Goal: Check status: Check status

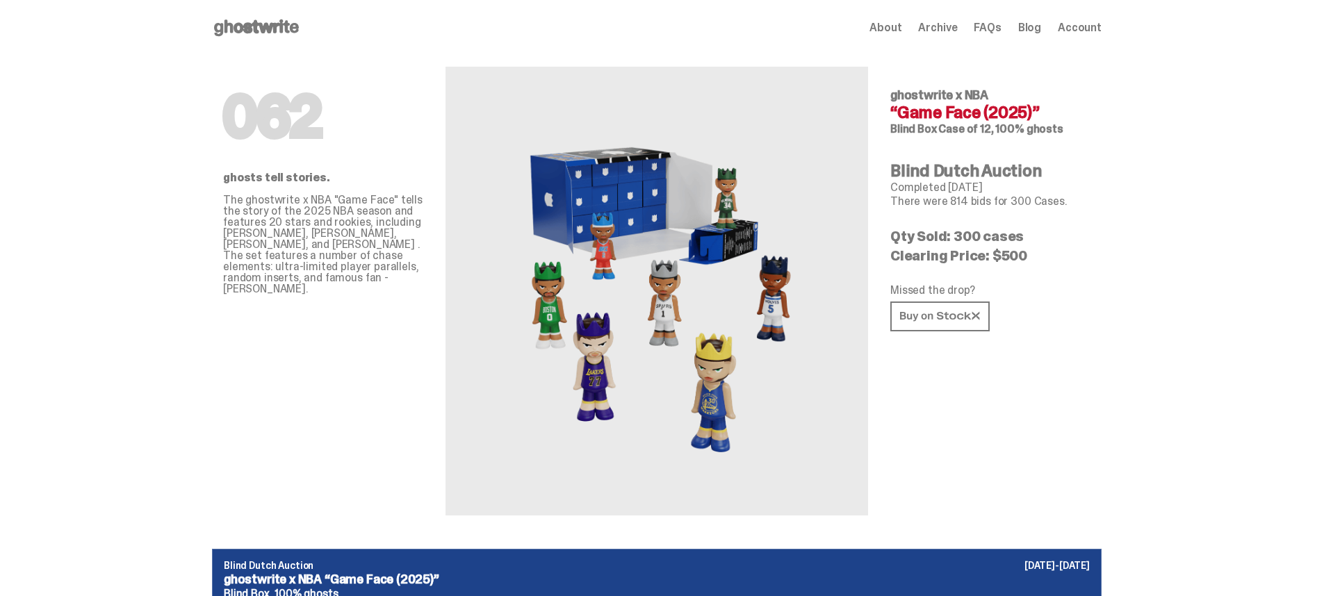
click at [1093, 28] on span "Account" at bounding box center [1080, 27] width 44 height 11
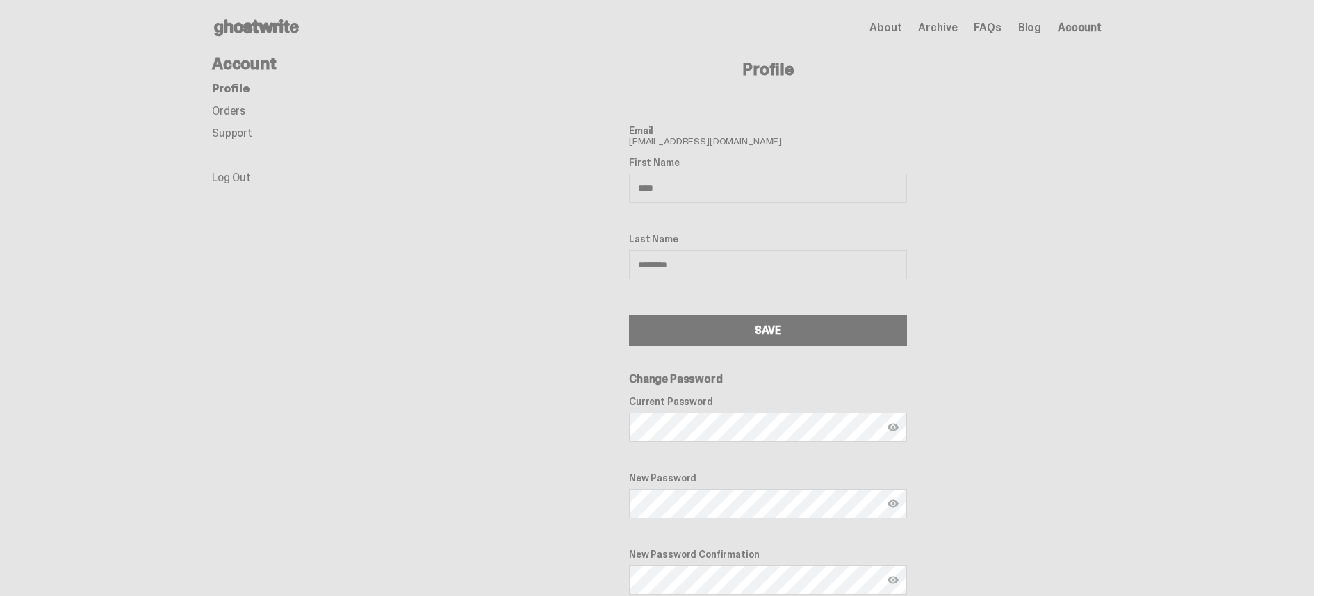
click at [236, 111] on link "Orders" at bounding box center [228, 111] width 33 height 15
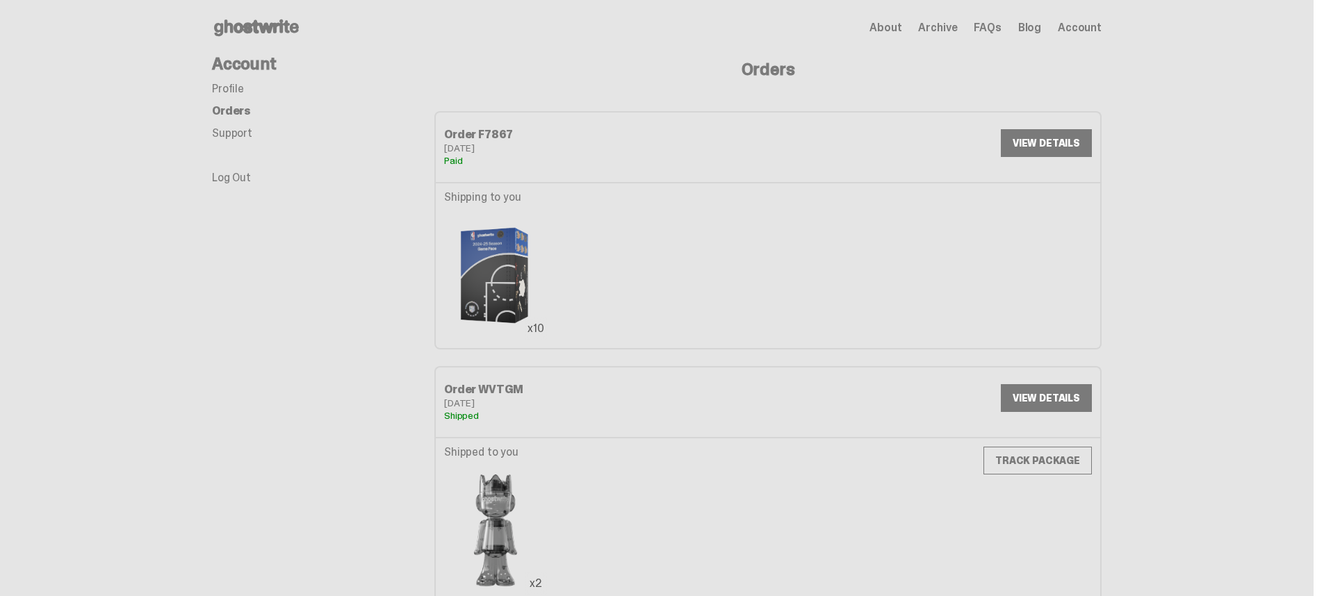
click at [1071, 147] on link "VIEW DETAILS" at bounding box center [1046, 143] width 91 height 28
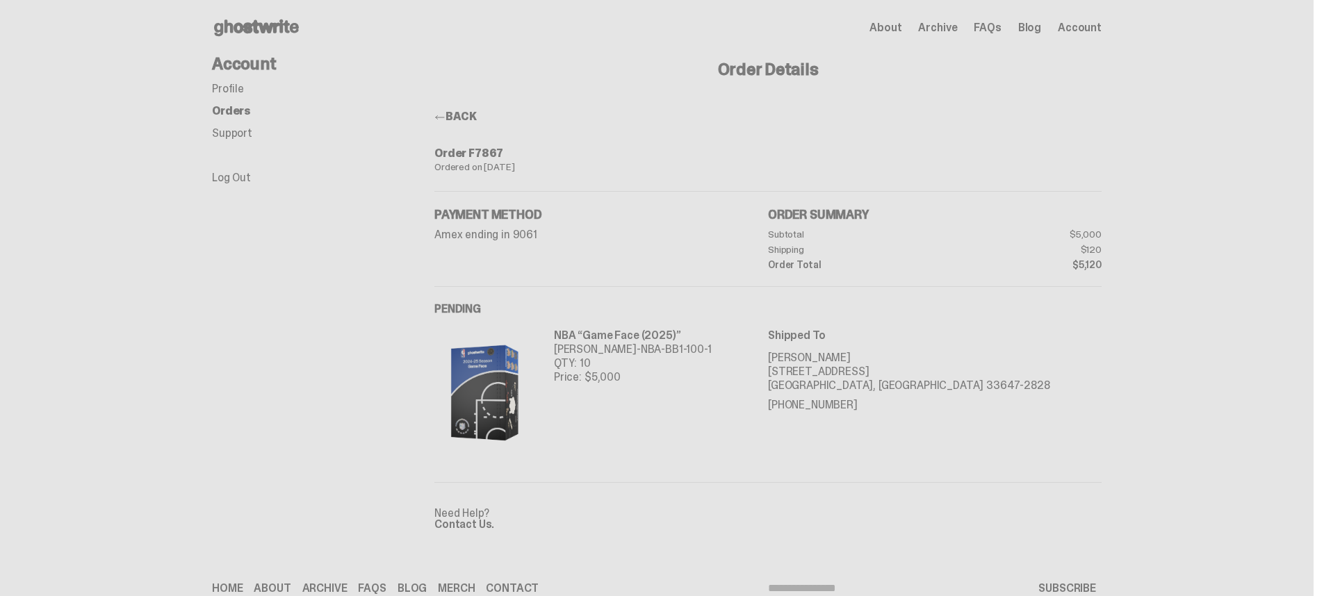
click at [612, 342] on p "NBA “Game Face (2025)”" at bounding box center [633, 336] width 158 height 14
click at [956, 28] on span "Archive" at bounding box center [937, 27] width 39 height 11
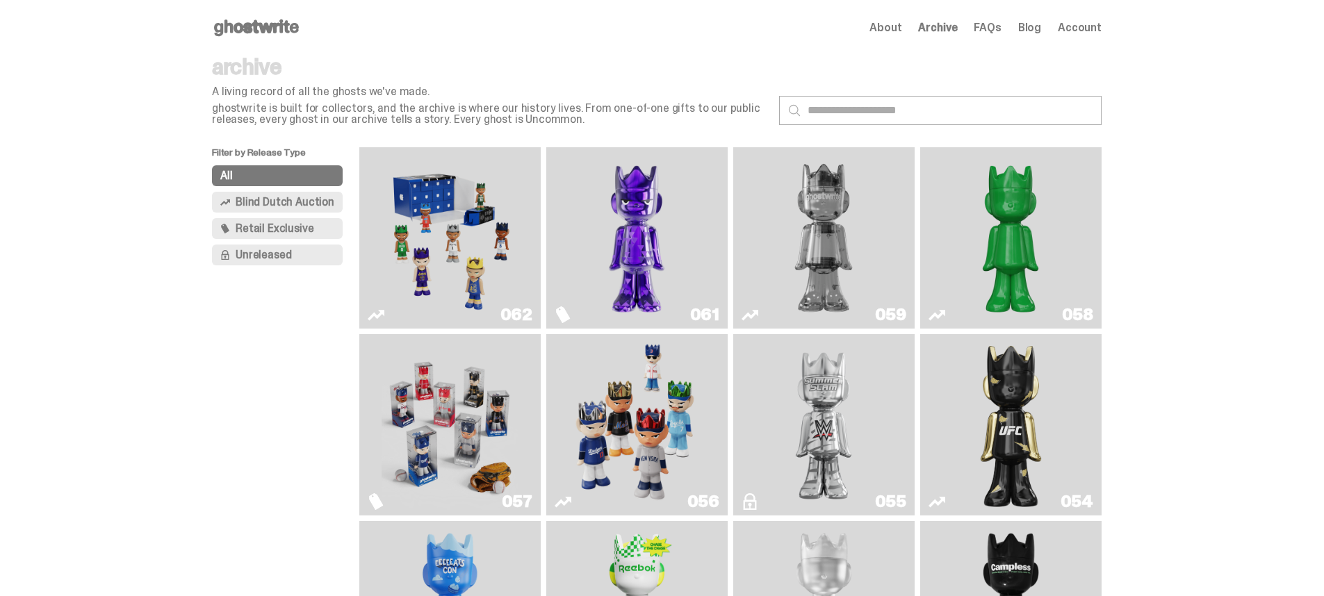
click at [472, 232] on img "Game Face (2025)" at bounding box center [450, 238] width 136 height 170
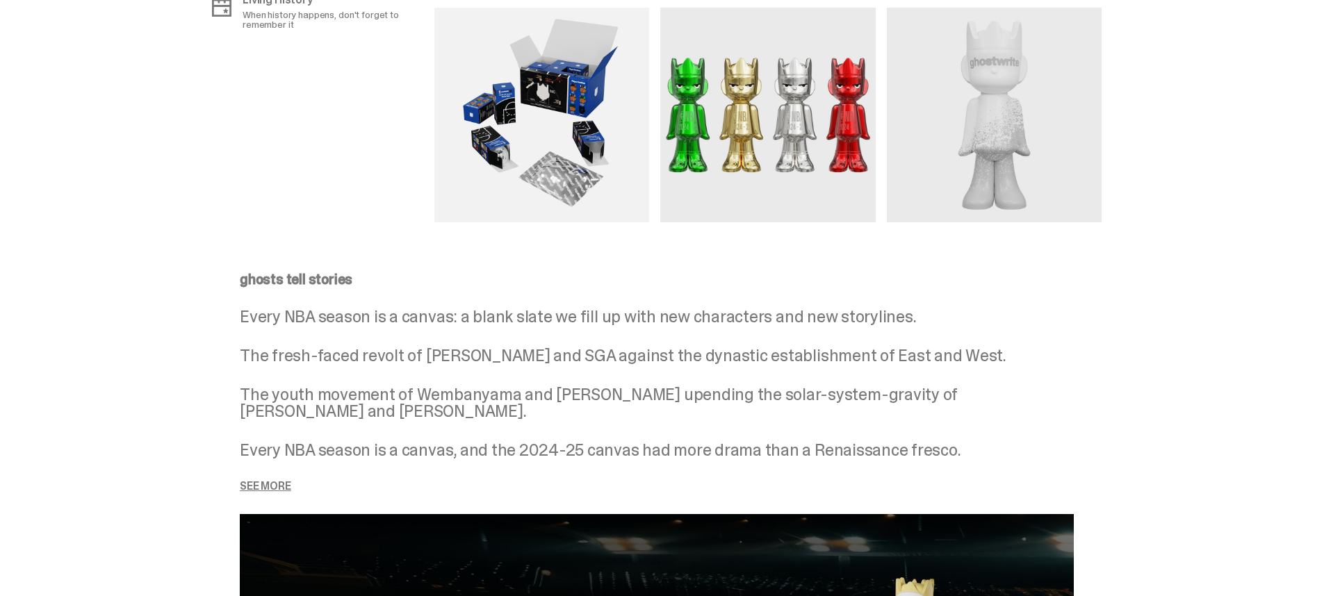
scroll to position [1583, 0]
